Goal: Task Accomplishment & Management: Manage account settings

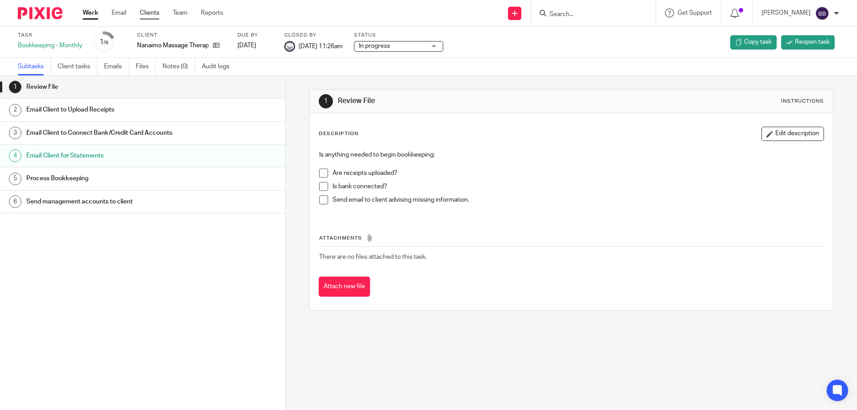
click at [153, 12] on link "Clients" at bounding box center [150, 12] width 20 height 9
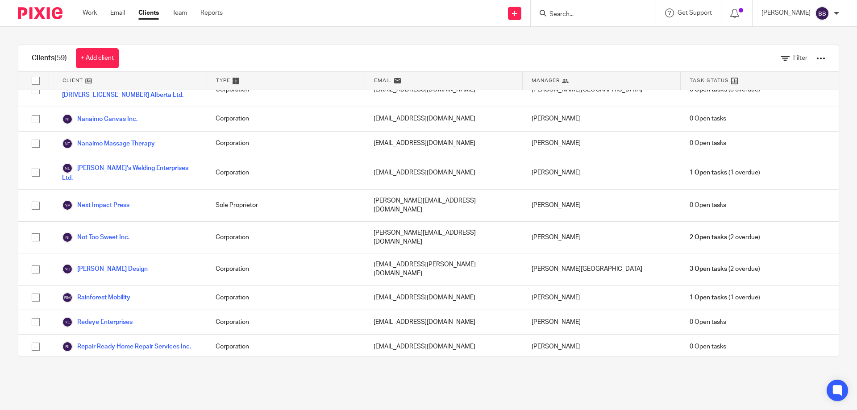
scroll to position [1245, 0]
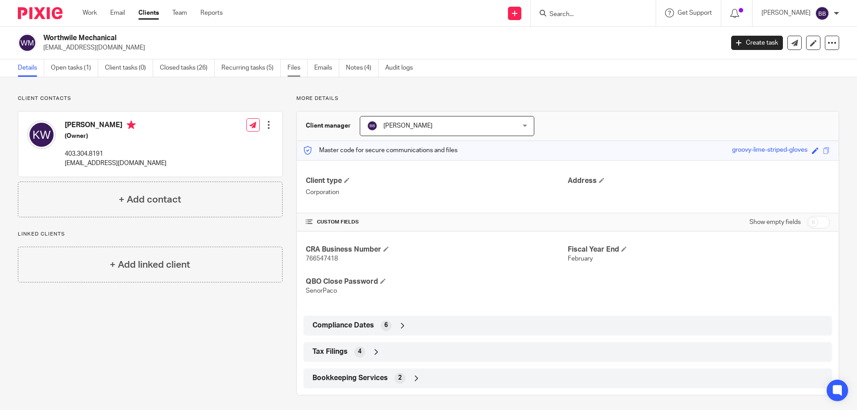
click at [298, 67] on link "Files" at bounding box center [298, 67] width 20 height 17
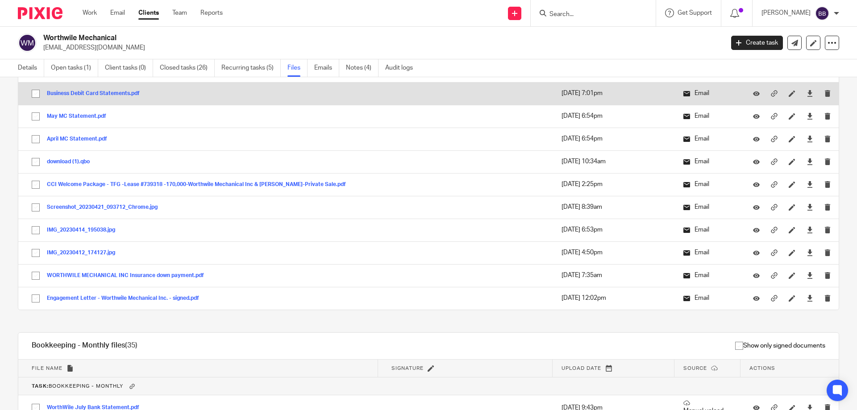
scroll to position [1116, 0]
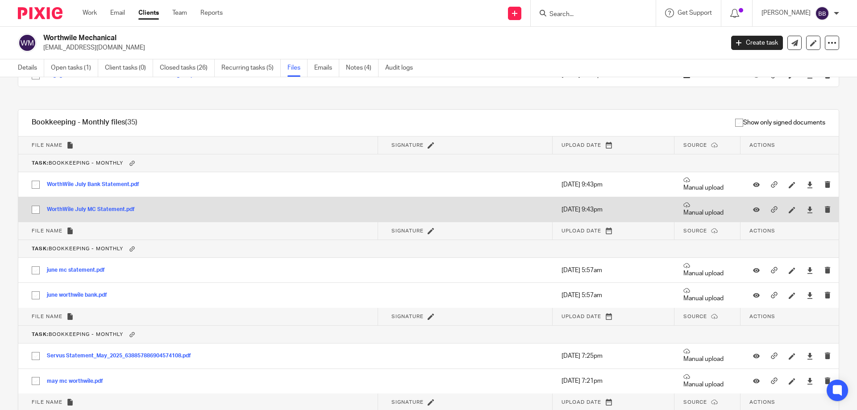
click at [112, 212] on button "WorthWile July MC Statement.pdf" at bounding box center [94, 210] width 95 height 6
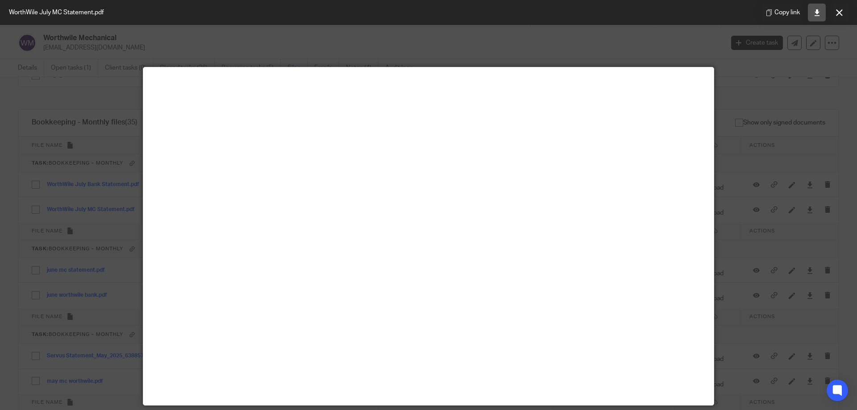
click at [815, 14] on icon at bounding box center [817, 12] width 7 height 7
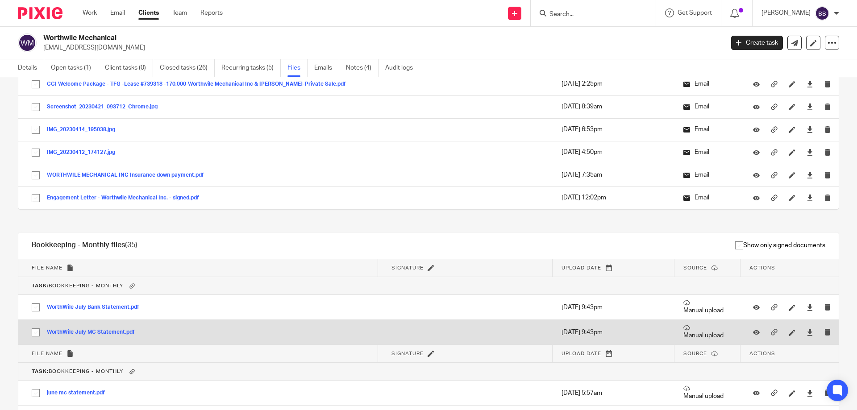
scroll to position [1027, 0]
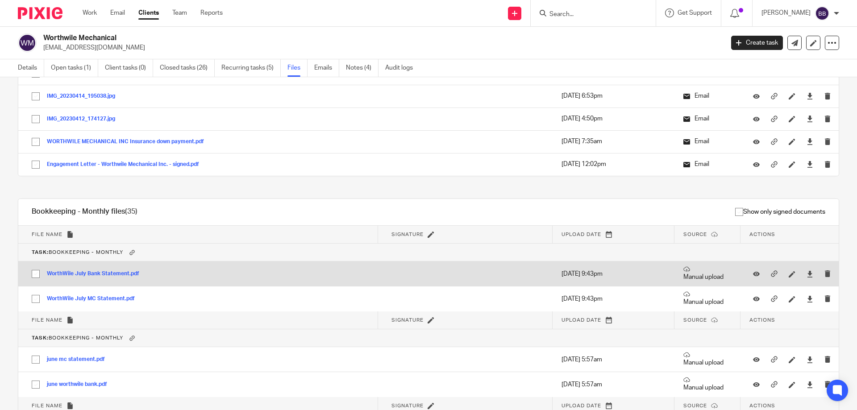
click at [119, 272] on button "WorthWile July Bank Statement.pdf" at bounding box center [96, 274] width 99 height 6
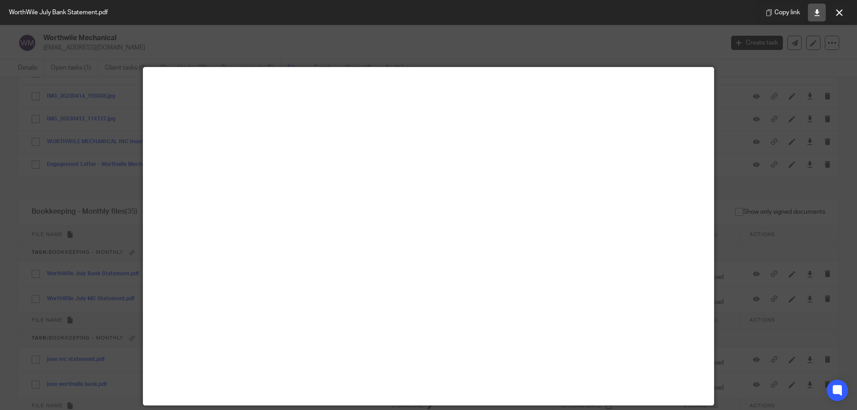
click at [813, 10] on link at bounding box center [817, 13] width 18 height 18
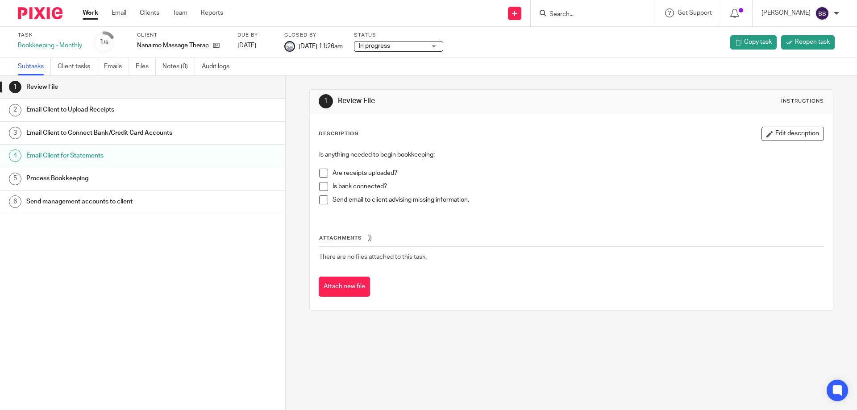
click at [83, 11] on link "Work" at bounding box center [91, 12] width 16 height 9
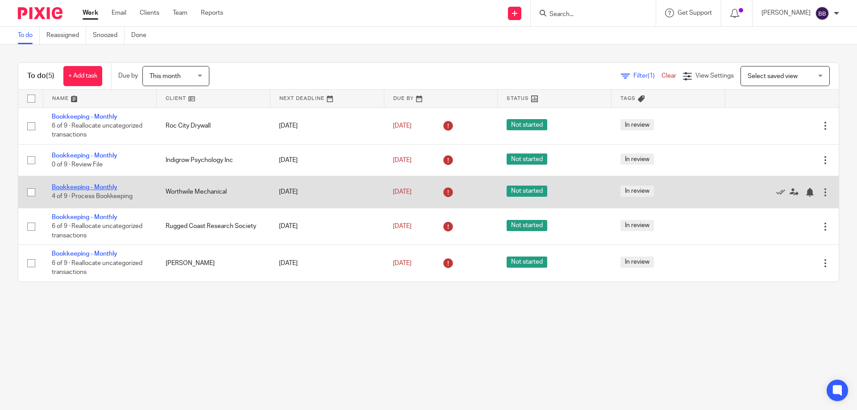
click at [74, 186] on link "Bookkeeping - Monthly" at bounding box center [85, 187] width 66 height 6
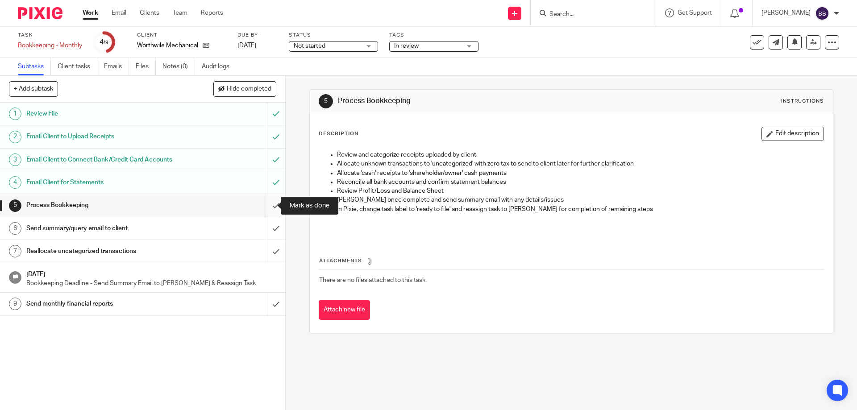
click at [265, 205] on input "submit" at bounding box center [142, 205] width 285 height 22
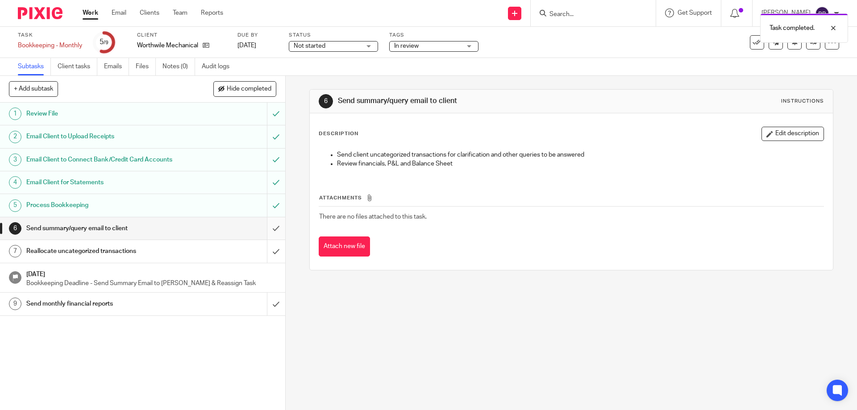
click at [265, 228] on input "submit" at bounding box center [142, 228] width 285 height 22
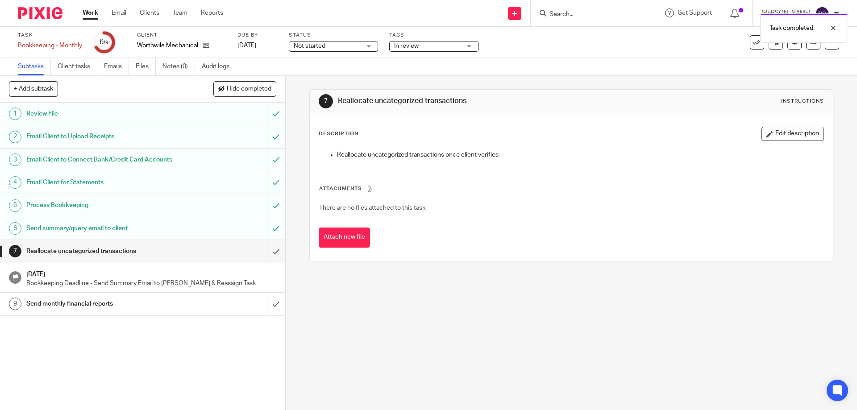
click at [91, 12] on link "Work" at bounding box center [91, 12] width 16 height 9
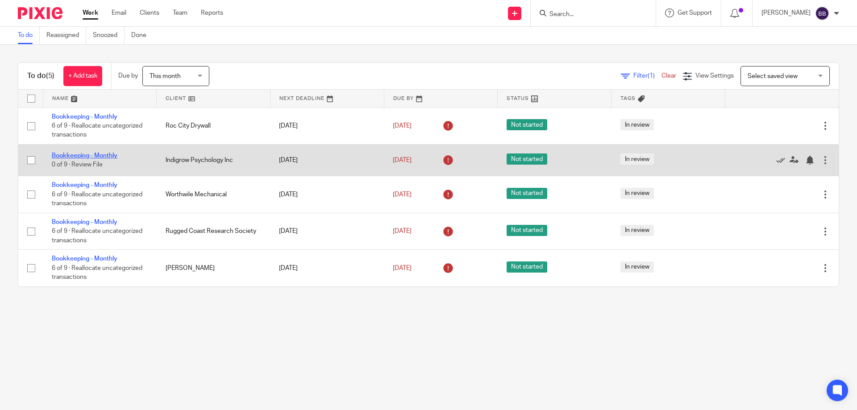
click at [109, 154] on link "Bookkeeping - Monthly" at bounding box center [85, 156] width 66 height 6
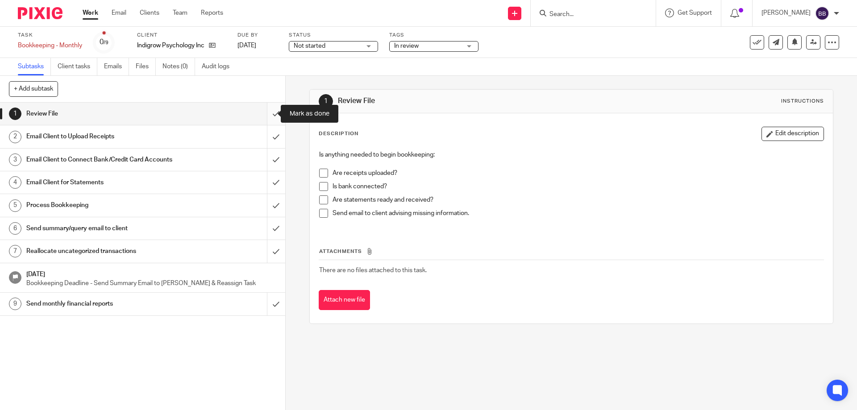
click at [266, 113] on input "submit" at bounding box center [142, 114] width 285 height 22
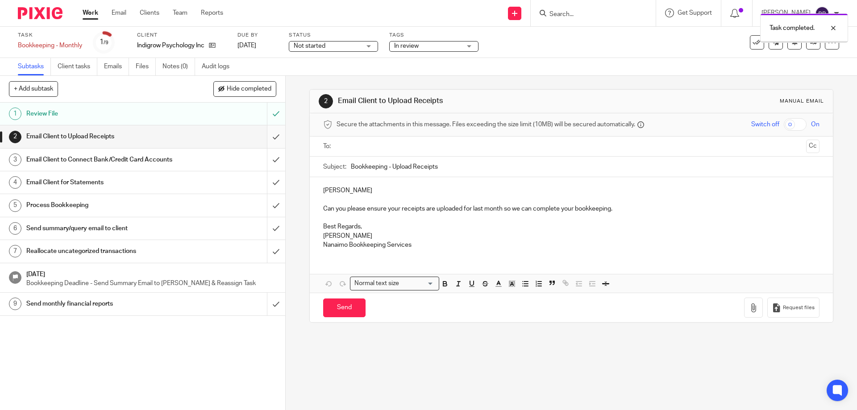
click at [267, 138] on input "submit" at bounding box center [142, 136] width 285 height 22
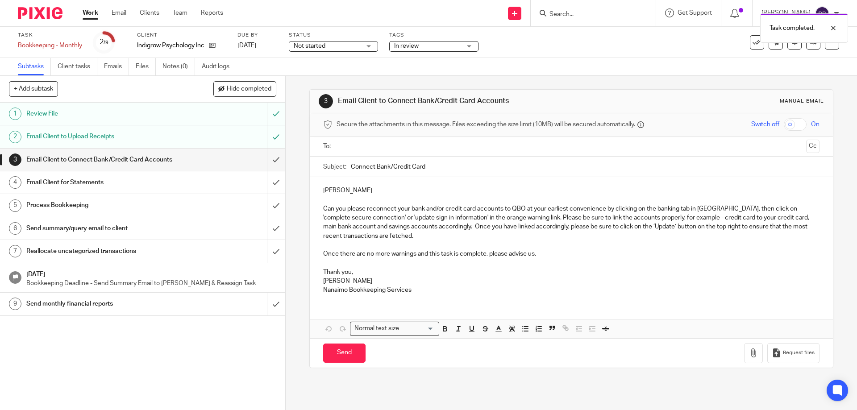
click at [267, 159] on input "submit" at bounding box center [142, 160] width 285 height 22
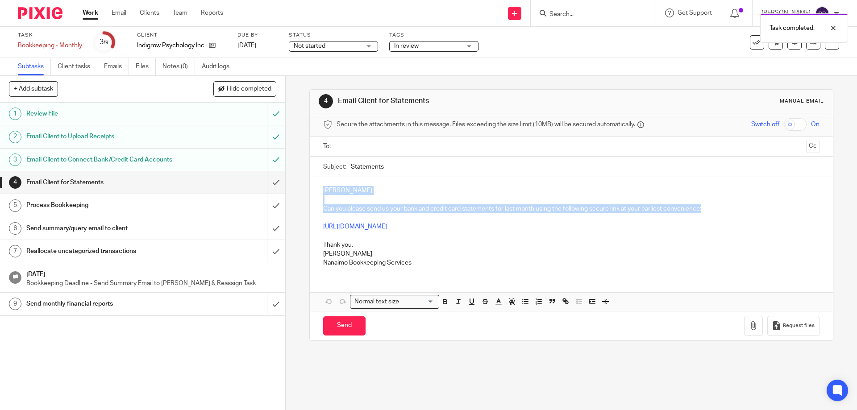
drag, startPoint x: 320, startPoint y: 190, endPoint x: 703, endPoint y: 209, distance: 383.6
click at [703, 209] on div "[PERSON_NAME] Can you please send us your bank and credit card statements for l…" at bounding box center [571, 225] width 523 height 97
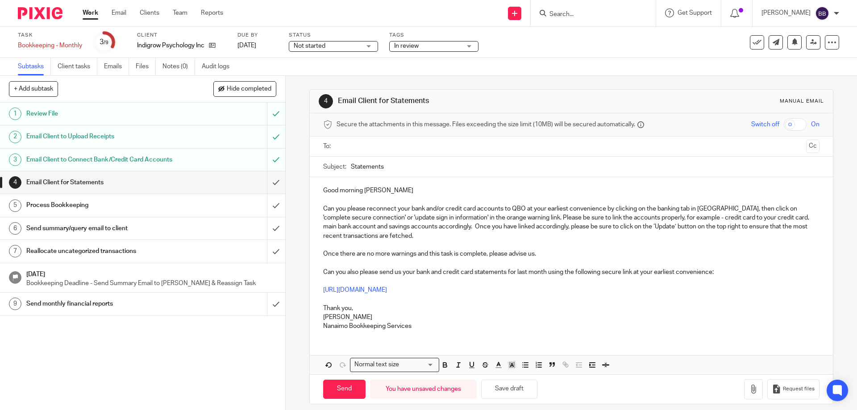
click at [638, 244] on p at bounding box center [571, 245] width 496 height 9
click at [688, 293] on p "[URL][DOMAIN_NAME]" at bounding box center [571, 290] width 496 height 9
click at [341, 149] on input "text" at bounding box center [571, 147] width 463 height 10
click at [392, 192] on p "Good morning Mckenzie" at bounding box center [571, 192] width 496 height 9
click at [511, 390] on button "Save draft" at bounding box center [509, 391] width 56 height 19
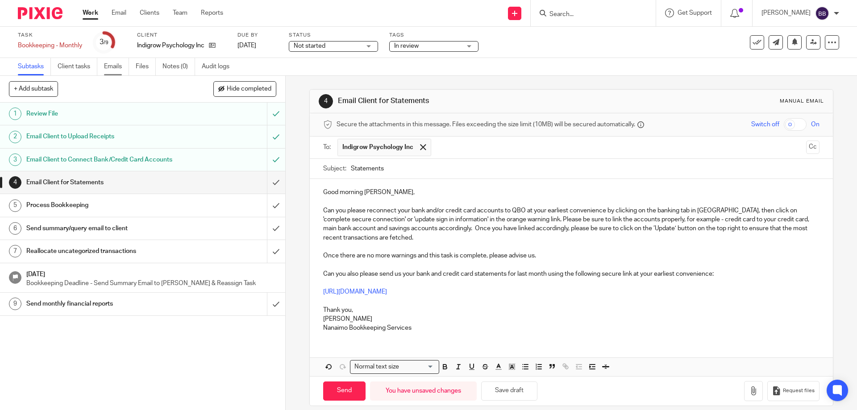
click at [110, 68] on link "Emails" at bounding box center [116, 66] width 25 height 17
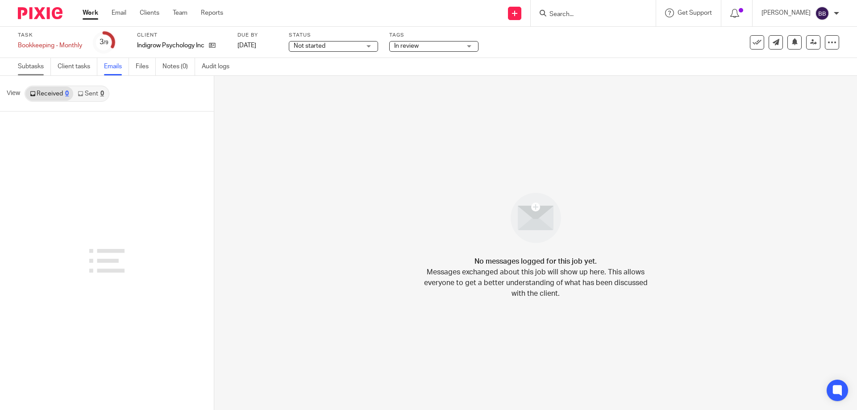
click at [38, 68] on link "Subtasks" at bounding box center [34, 66] width 33 height 17
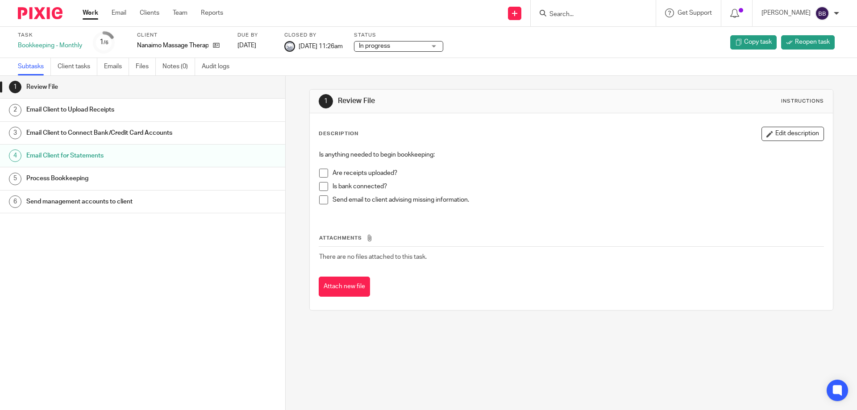
click at [84, 13] on link "Work" at bounding box center [91, 12] width 16 height 9
